Goal: Navigation & Orientation: Find specific page/section

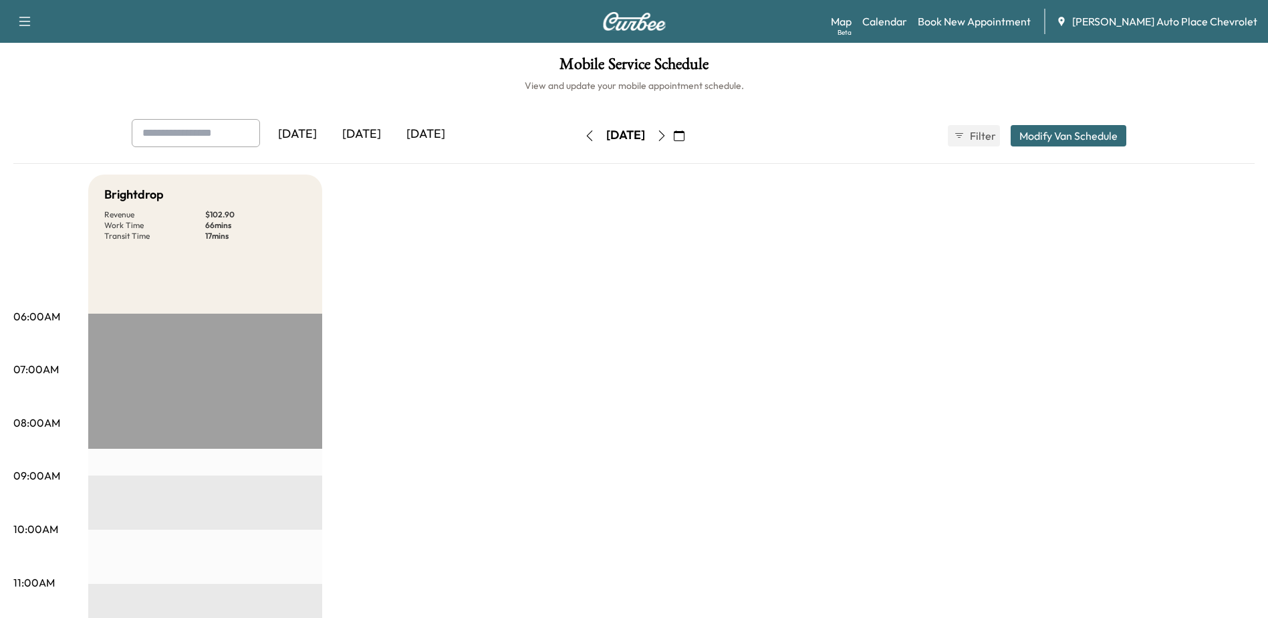
click at [374, 126] on div "[DATE]" at bounding box center [362, 134] width 64 height 31
click at [852, 23] on link "Map Beta" at bounding box center [841, 21] width 21 height 16
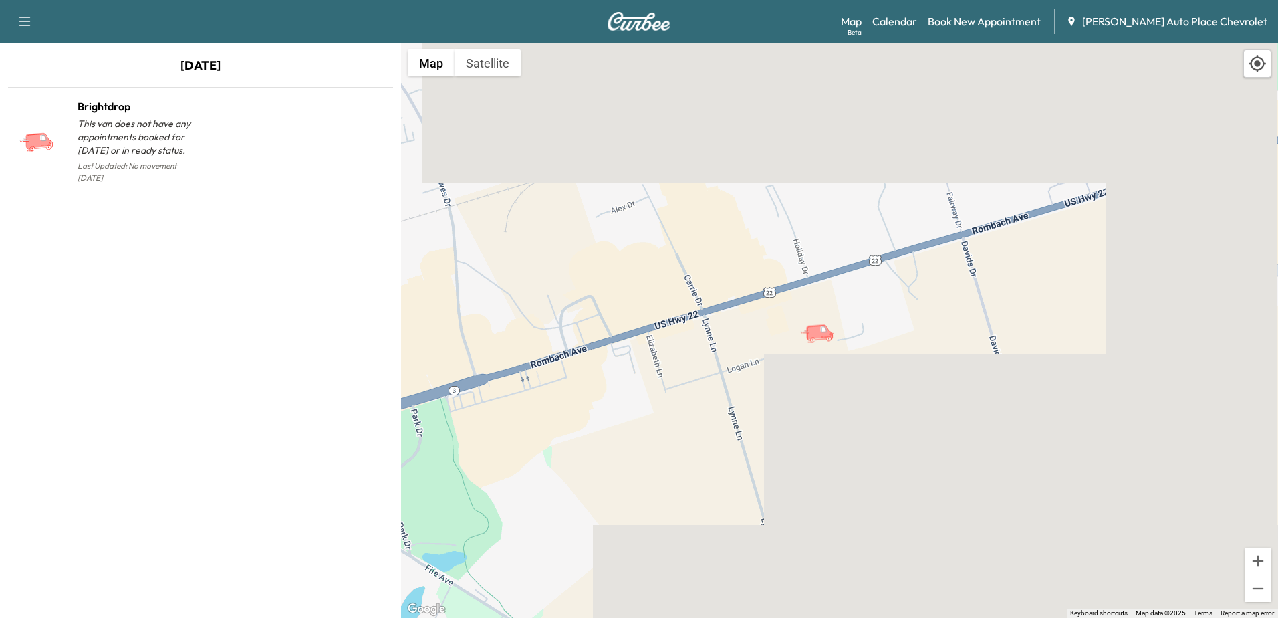
click at [686, 291] on div "To activate drag with keyboard, press Alt + Enter. Once in keyboard drag state,…" at bounding box center [839, 330] width 877 height 575
click at [713, 222] on div "To activate drag with keyboard, press Alt + Enter. Once in keyboard drag state,…" at bounding box center [839, 330] width 877 height 575
click at [714, 239] on div "To activate drag with keyboard, press Alt + Enter. Once in keyboard drag state,…" at bounding box center [839, 330] width 877 height 575
